Goal: Task Accomplishment & Management: Manage account settings

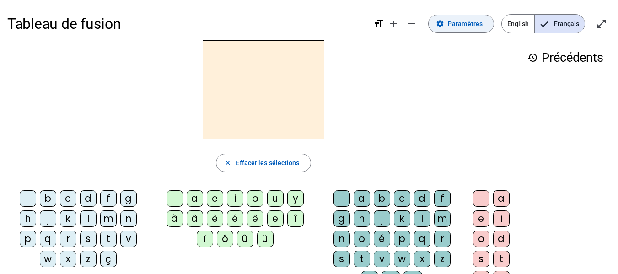
click at [470, 26] on span "Paramètres" at bounding box center [465, 23] width 35 height 11
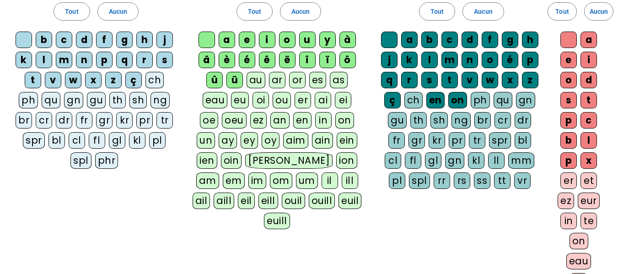
scroll to position [79, 0]
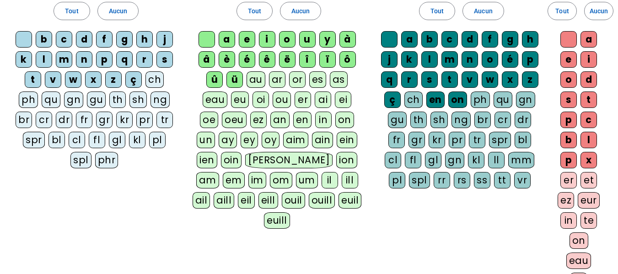
click at [432, 99] on div "en" at bounding box center [436, 100] width 18 height 16
click at [455, 100] on div "on" at bounding box center [458, 100] width 19 height 16
click at [396, 98] on div "ç" at bounding box center [392, 100] width 16 height 16
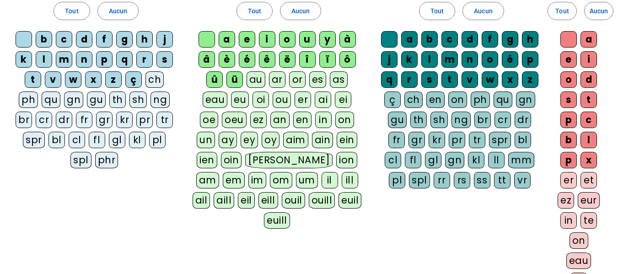
click at [227, 75] on div "ü" at bounding box center [235, 79] width 16 height 16
click at [332, 55] on div "ï" at bounding box center [327, 59] width 16 height 16
click at [485, 15] on span "Aucun" at bounding box center [483, 10] width 18 height 11
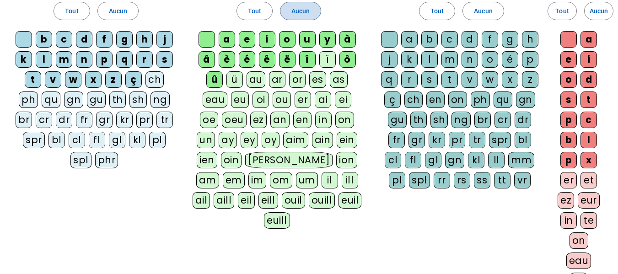
click at [314, 14] on span at bounding box center [301, 11] width 40 height 22
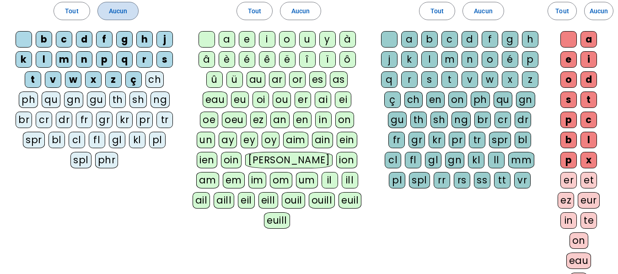
click at [132, 7] on span at bounding box center [118, 11] width 40 height 22
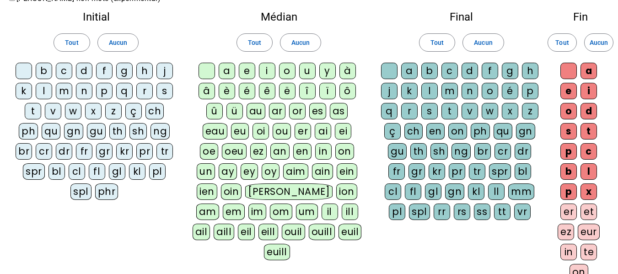
scroll to position [47, 0]
click at [23, 73] on div at bounding box center [24, 71] width 16 height 16
click at [226, 70] on div "a" at bounding box center [227, 71] width 16 height 16
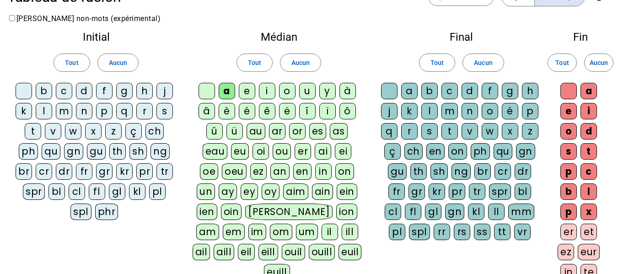
scroll to position [27, 0]
click at [284, 91] on div "o" at bounding box center [287, 91] width 16 height 16
click at [409, 89] on div "a" at bounding box center [409, 91] width 16 height 16
click at [486, 106] on div "o" at bounding box center [490, 111] width 16 height 16
click at [52, 111] on div "l" at bounding box center [44, 111] width 16 height 16
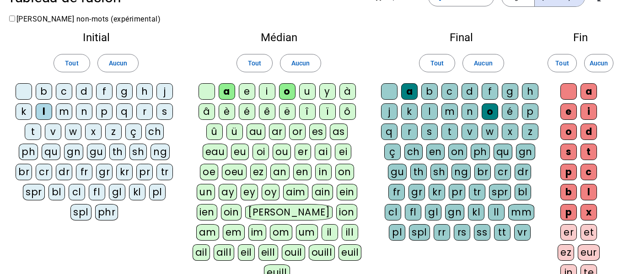
click at [432, 110] on div "l" at bounding box center [430, 111] width 16 height 16
click at [249, 91] on div "e" at bounding box center [247, 91] width 16 height 16
click at [567, 109] on div "e" at bounding box center [569, 111] width 16 height 16
click at [32, 133] on div "t" at bounding box center [33, 132] width 16 height 16
click at [452, 135] on div "t" at bounding box center [450, 132] width 16 height 16
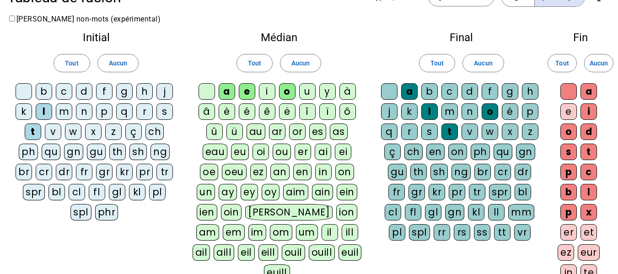
click at [585, 151] on div "t" at bounding box center [589, 152] width 16 height 16
click at [309, 93] on div "u" at bounding box center [307, 91] width 16 height 16
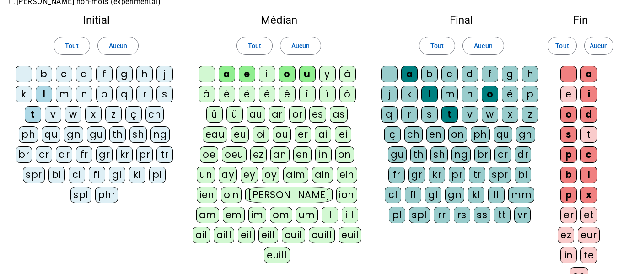
scroll to position [0, 0]
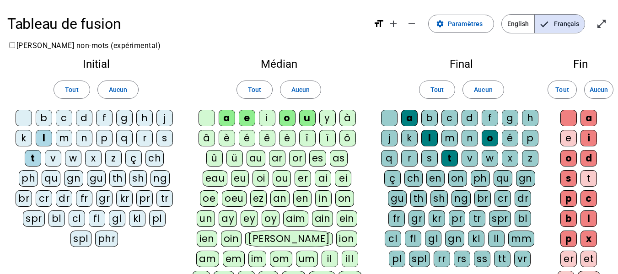
click at [87, 118] on div "d" at bounding box center [84, 118] width 16 height 16
click at [469, 119] on div "d" at bounding box center [470, 118] width 16 height 16
click at [66, 143] on div "m" at bounding box center [64, 138] width 16 height 16
click at [445, 142] on div "m" at bounding box center [450, 138] width 16 height 16
click at [265, 114] on div "i" at bounding box center [267, 118] width 16 height 16
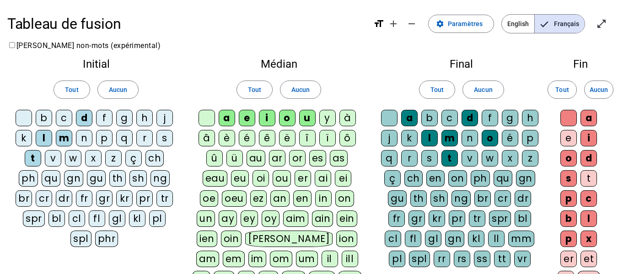
click at [391, 135] on div "j" at bounding box center [389, 138] width 16 height 16
click at [167, 118] on div "j" at bounding box center [165, 118] width 16 height 16
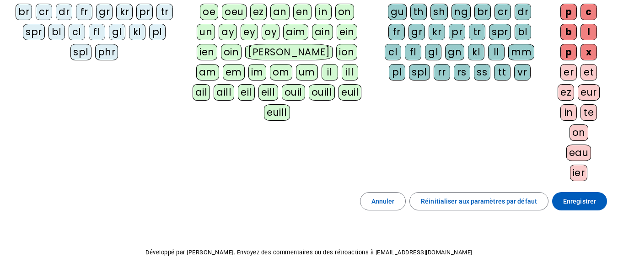
scroll to position [187, 0]
click at [577, 198] on span "Enregistrer" at bounding box center [579, 200] width 33 height 11
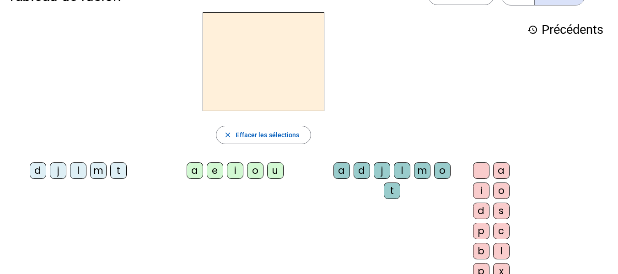
scroll to position [55, 0]
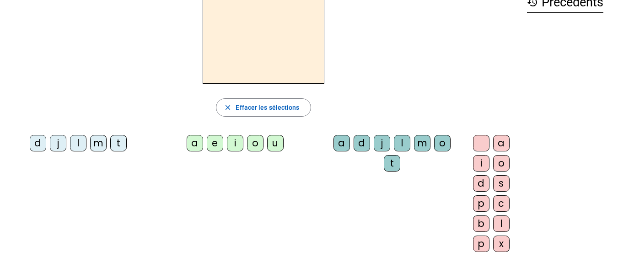
click at [117, 146] on div "t" at bounding box center [118, 143] width 16 height 16
click at [189, 151] on div "a" at bounding box center [195, 143] width 16 height 16
click at [116, 144] on div "t" at bounding box center [118, 143] width 16 height 16
click at [207, 144] on div "e" at bounding box center [215, 143] width 16 height 16
click at [270, 144] on div "u" at bounding box center [275, 143] width 16 height 16
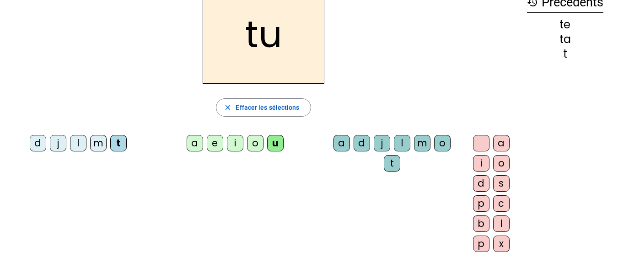
click at [98, 142] on div "m" at bounding box center [98, 143] width 16 height 16
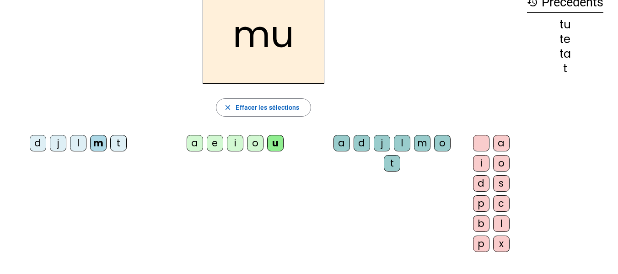
click at [189, 145] on div "a" at bounding box center [195, 143] width 16 height 16
click at [77, 148] on div "l" at bounding box center [78, 143] width 16 height 16
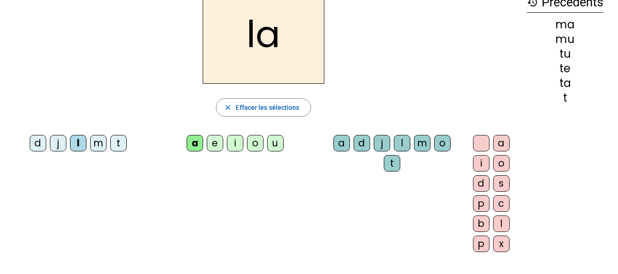
click at [213, 141] on div "e" at bounding box center [215, 143] width 16 height 16
click at [30, 146] on div "d" at bounding box center [38, 143] width 16 height 16
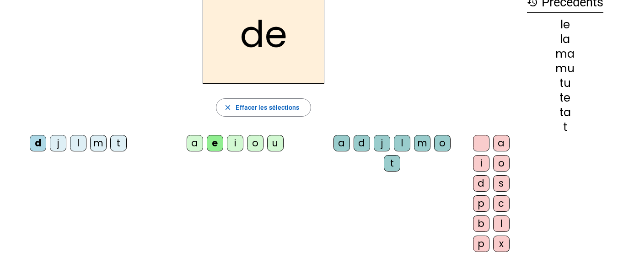
click at [276, 139] on div "u" at bounding box center [275, 143] width 16 height 16
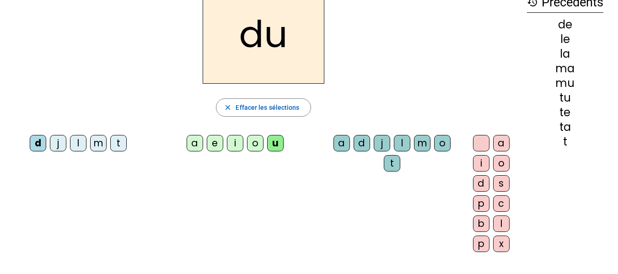
click at [118, 144] on div "t" at bounding box center [118, 143] width 16 height 16
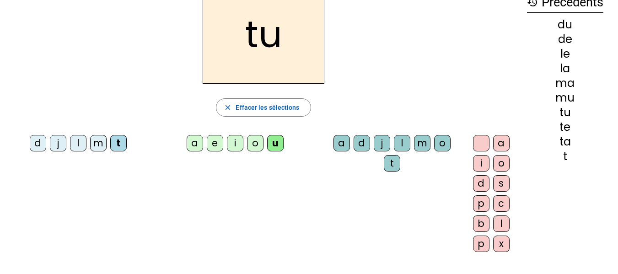
click at [192, 138] on div "a" at bounding box center [195, 143] width 16 height 16
click at [211, 143] on div "e" at bounding box center [215, 143] width 16 height 16
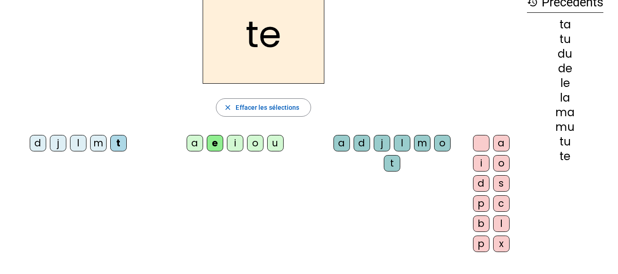
click at [97, 143] on div "m" at bounding box center [98, 143] width 16 height 16
